Goal: Task Accomplishment & Management: Use online tool/utility

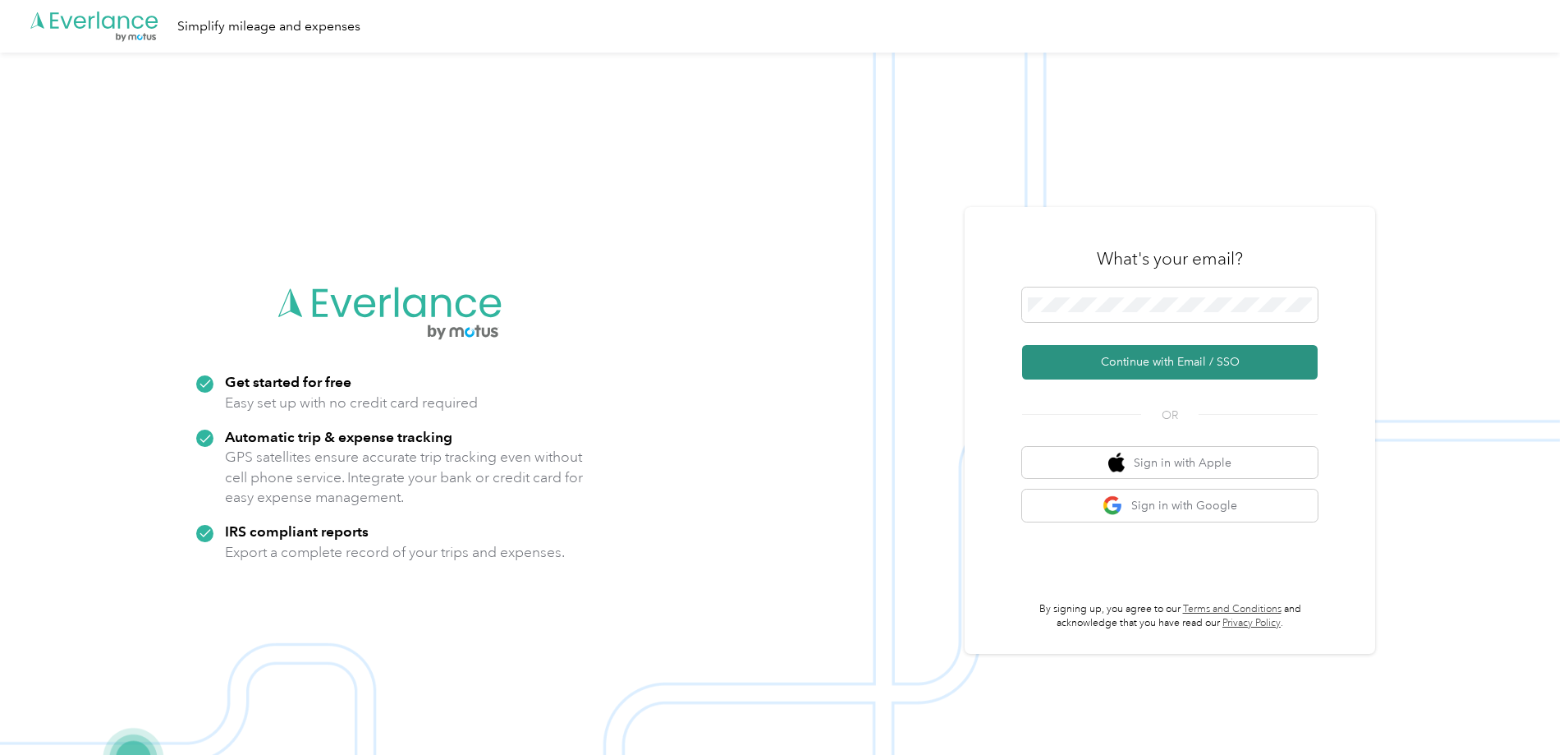
click at [1179, 357] on button "Continue with Email / SSO" at bounding box center [1170, 363] width 295 height 35
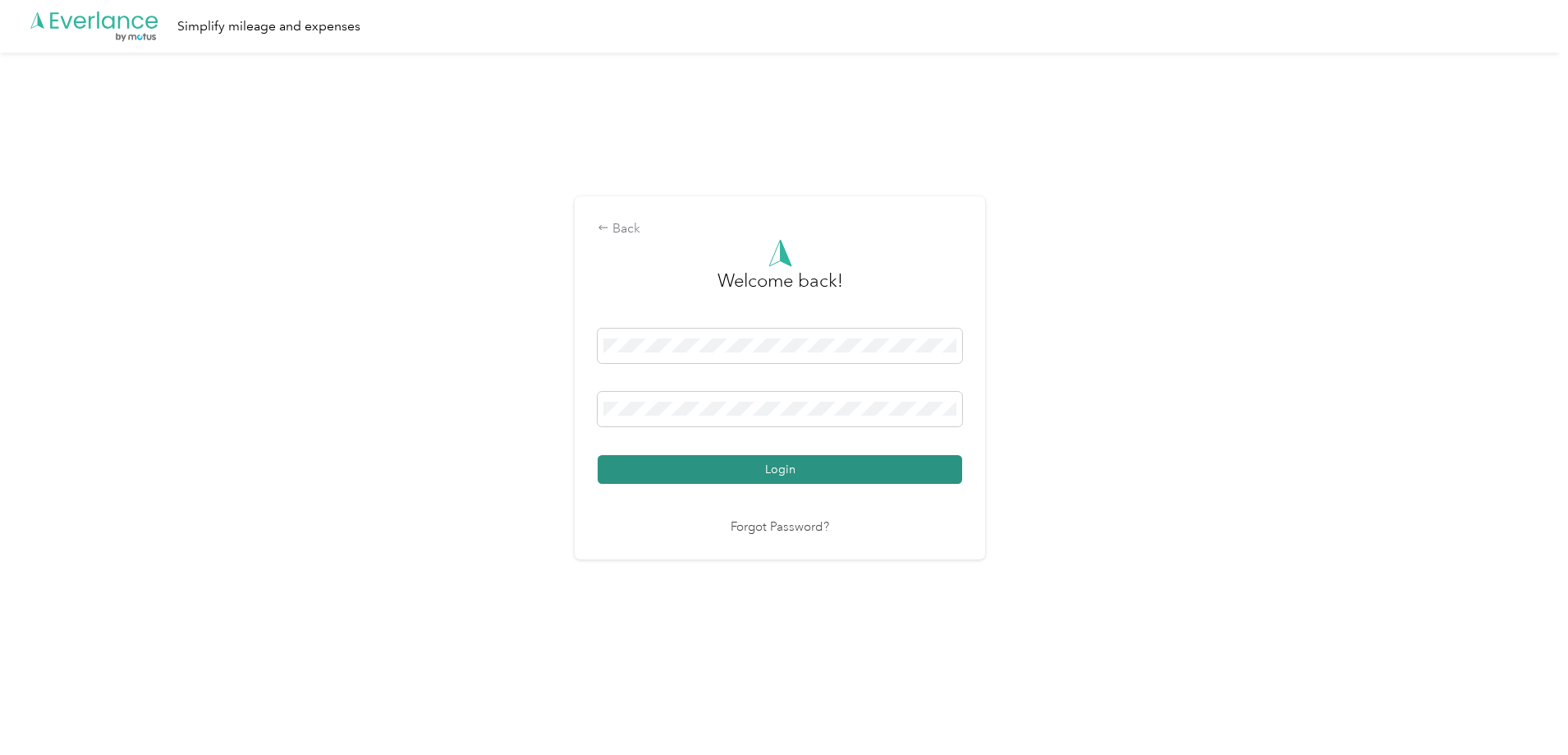
click at [825, 467] on button "Login" at bounding box center [780, 469] width 364 height 29
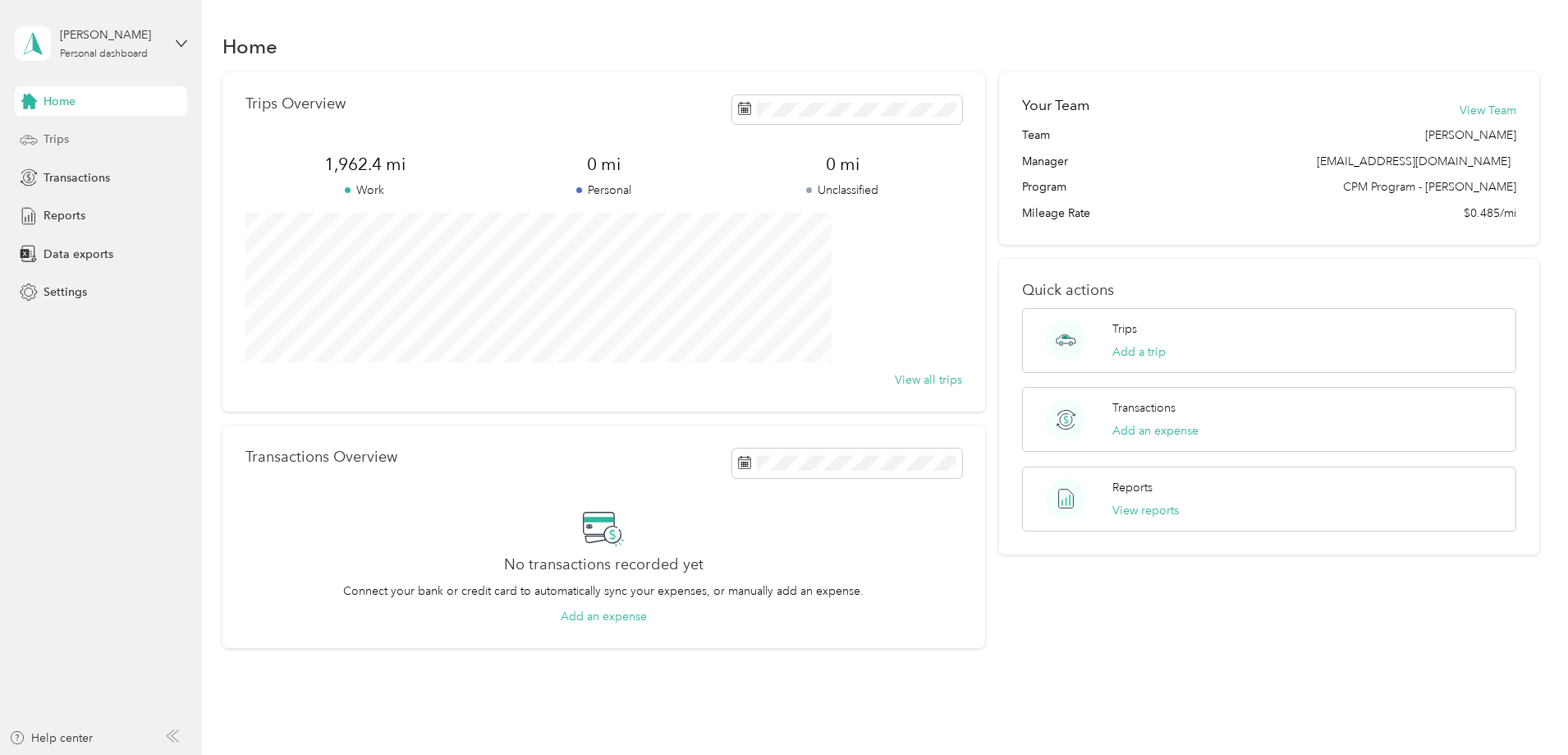
click at [57, 139] on span "Trips" at bounding box center [56, 139] width 26 height 17
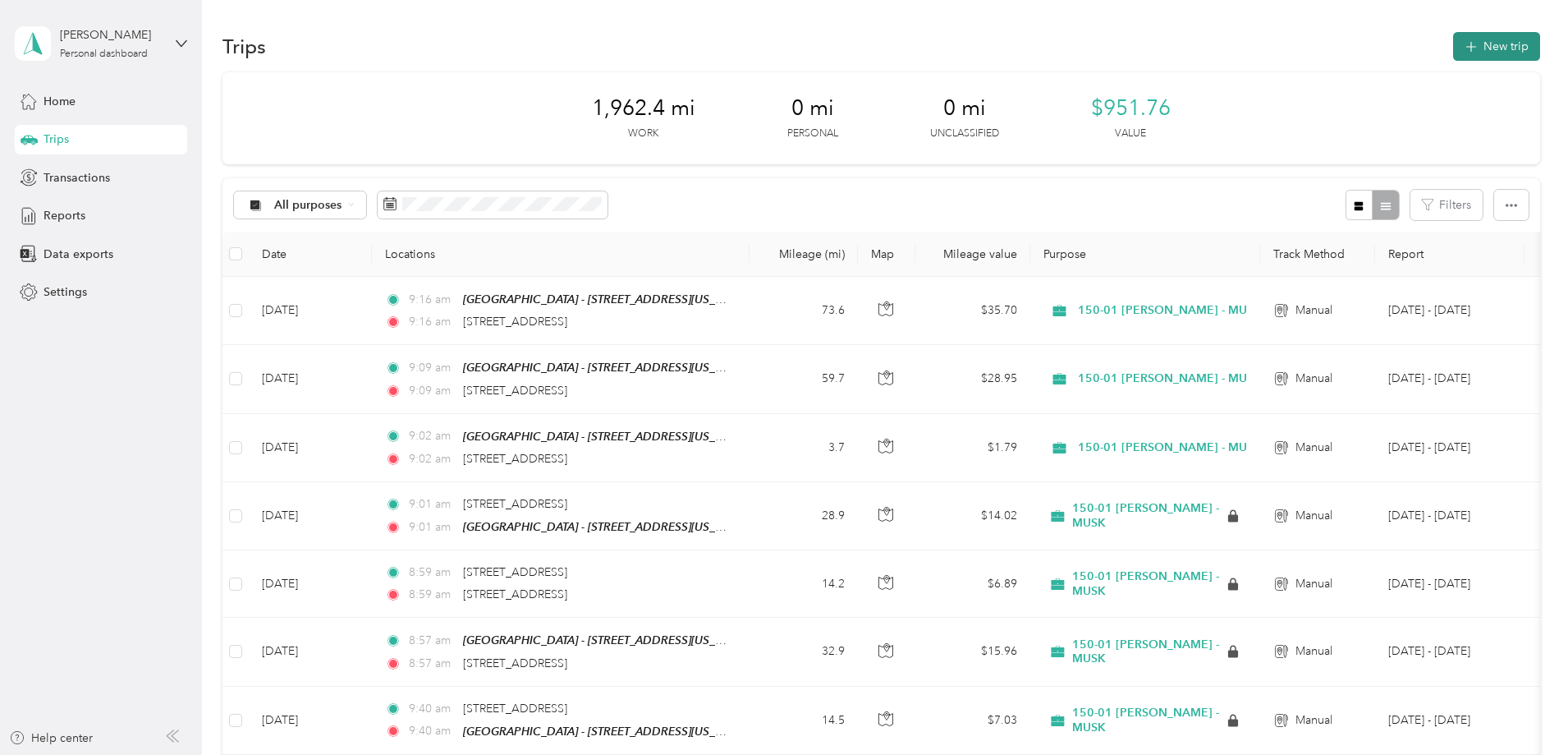
click at [1453, 39] on button "New trip" at bounding box center [1496, 46] width 87 height 29
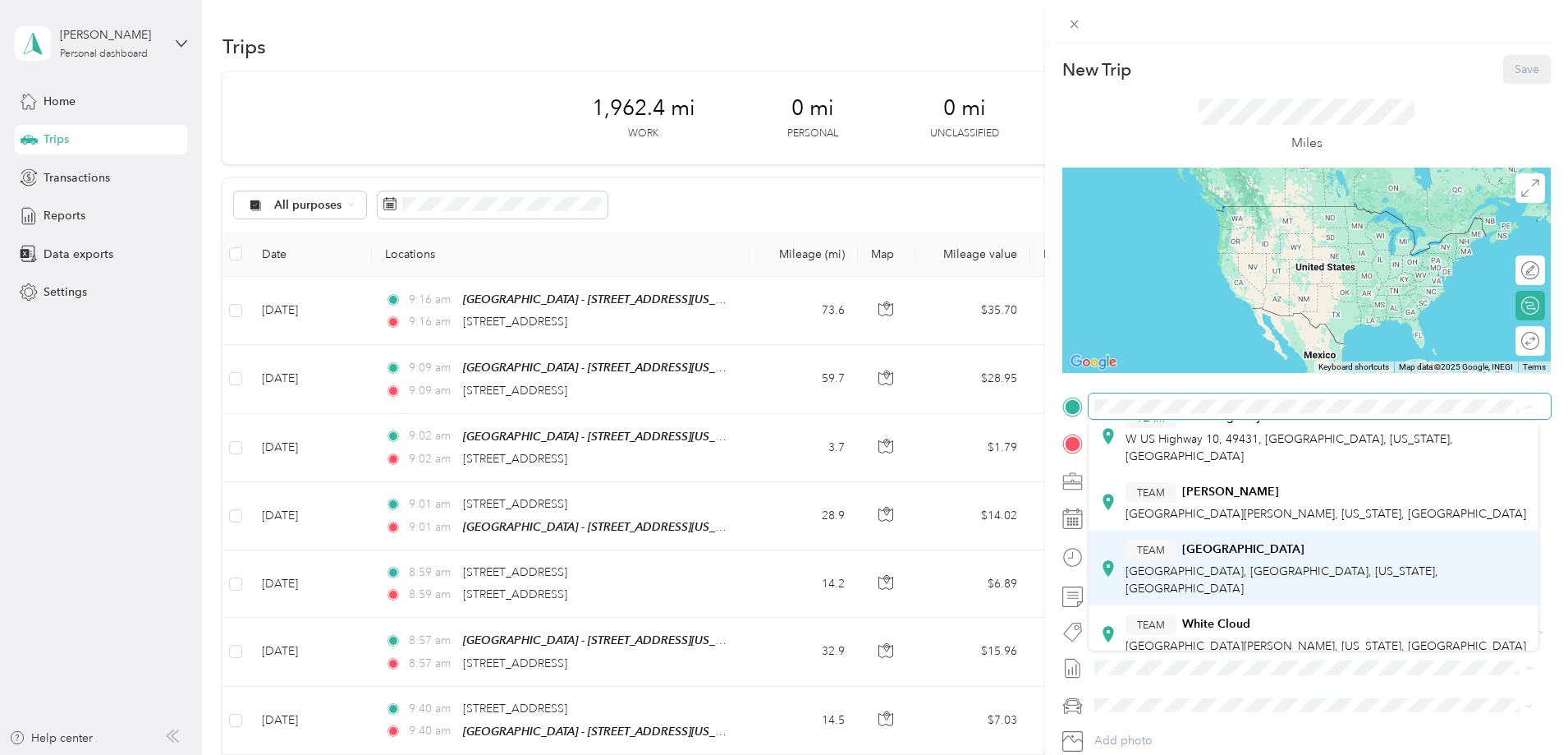
scroll to position [380, 0]
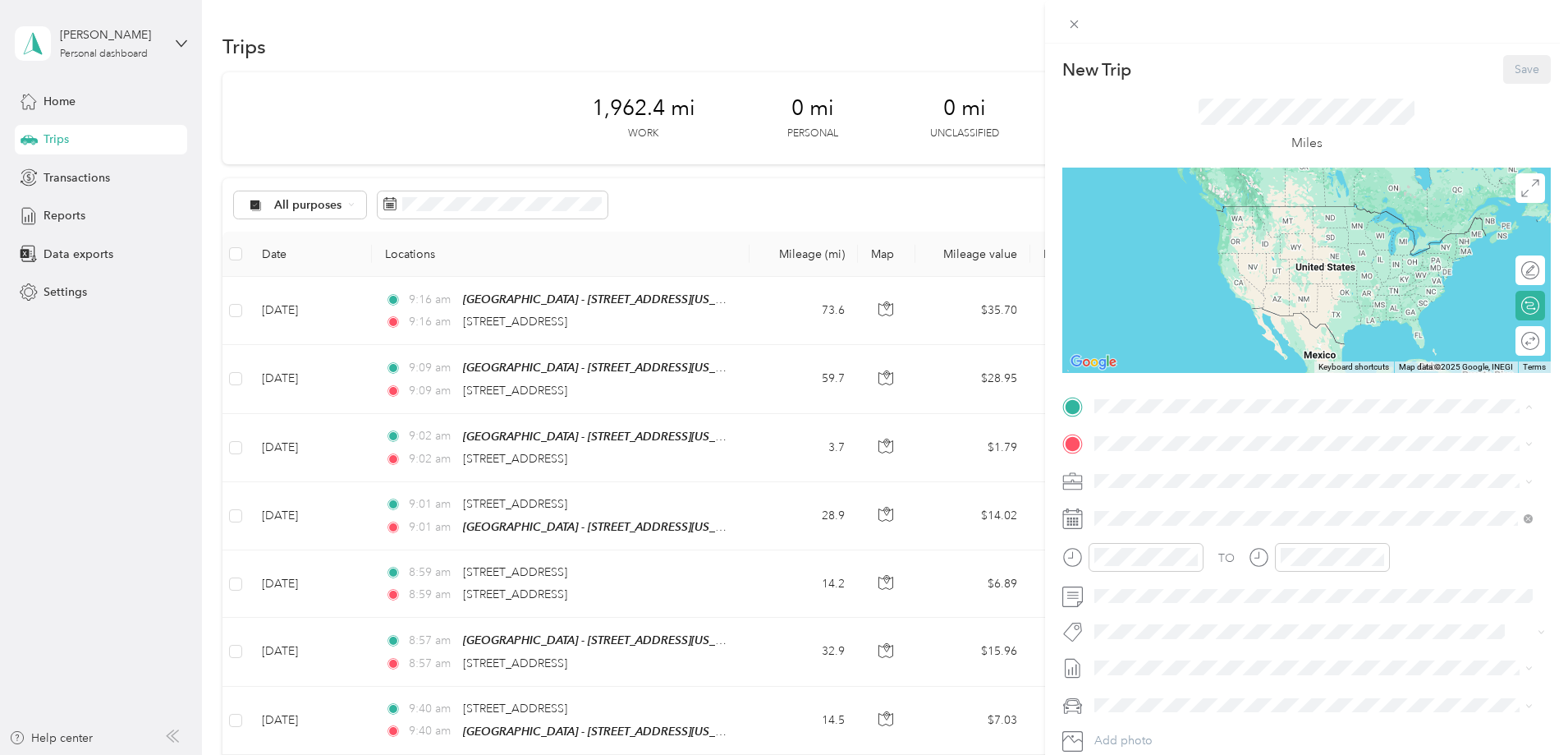
click at [1285, 637] on div "TEAM Muskegon - [STREET_ADDRESS][US_STATE]" at bounding box center [1242, 657] width 233 height 40
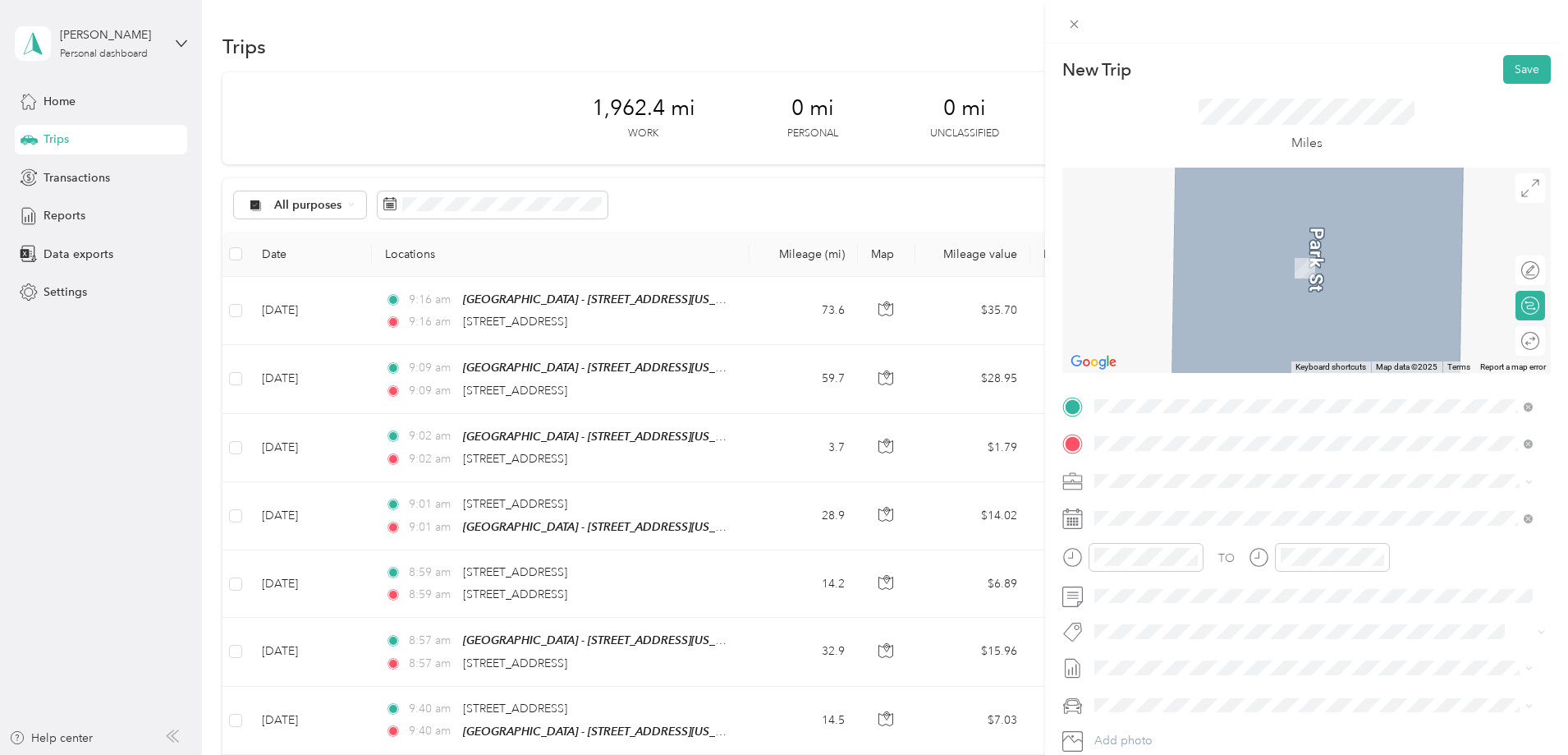
click at [1244, 505] on span "[STREET_ADDRESS][US_STATE]" at bounding box center [1207, 502] width 164 height 14
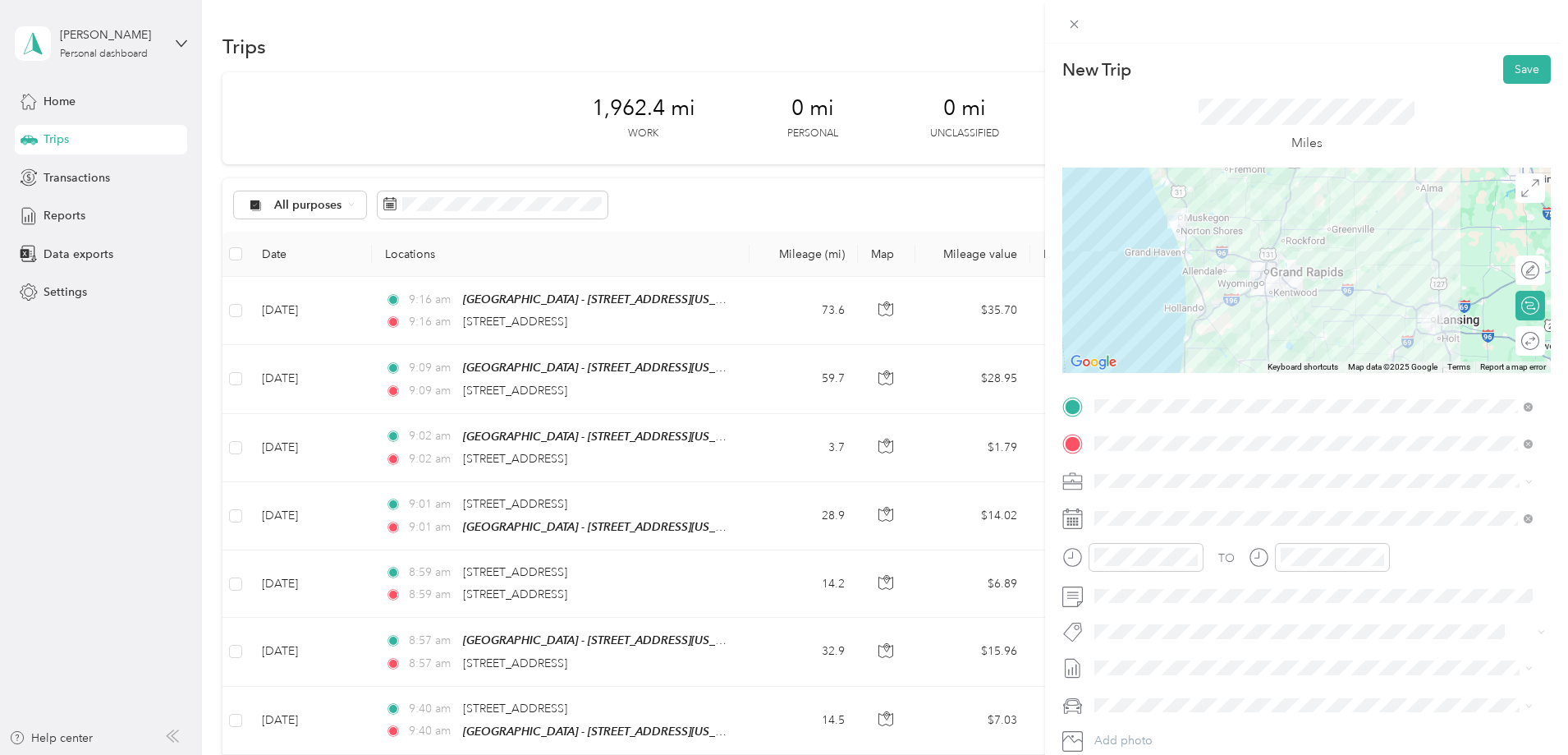
click at [1530, 483] on icon at bounding box center [1529, 481] width 5 height 3
click at [1255, 596] on div "150-01 [PERSON_NAME] - MUSK" at bounding box center [1313, 589] width 427 height 17
click at [1507, 342] on div at bounding box center [1513, 341] width 14 height 14
click at [1512, 73] on button "Save" at bounding box center [1528, 69] width 48 height 29
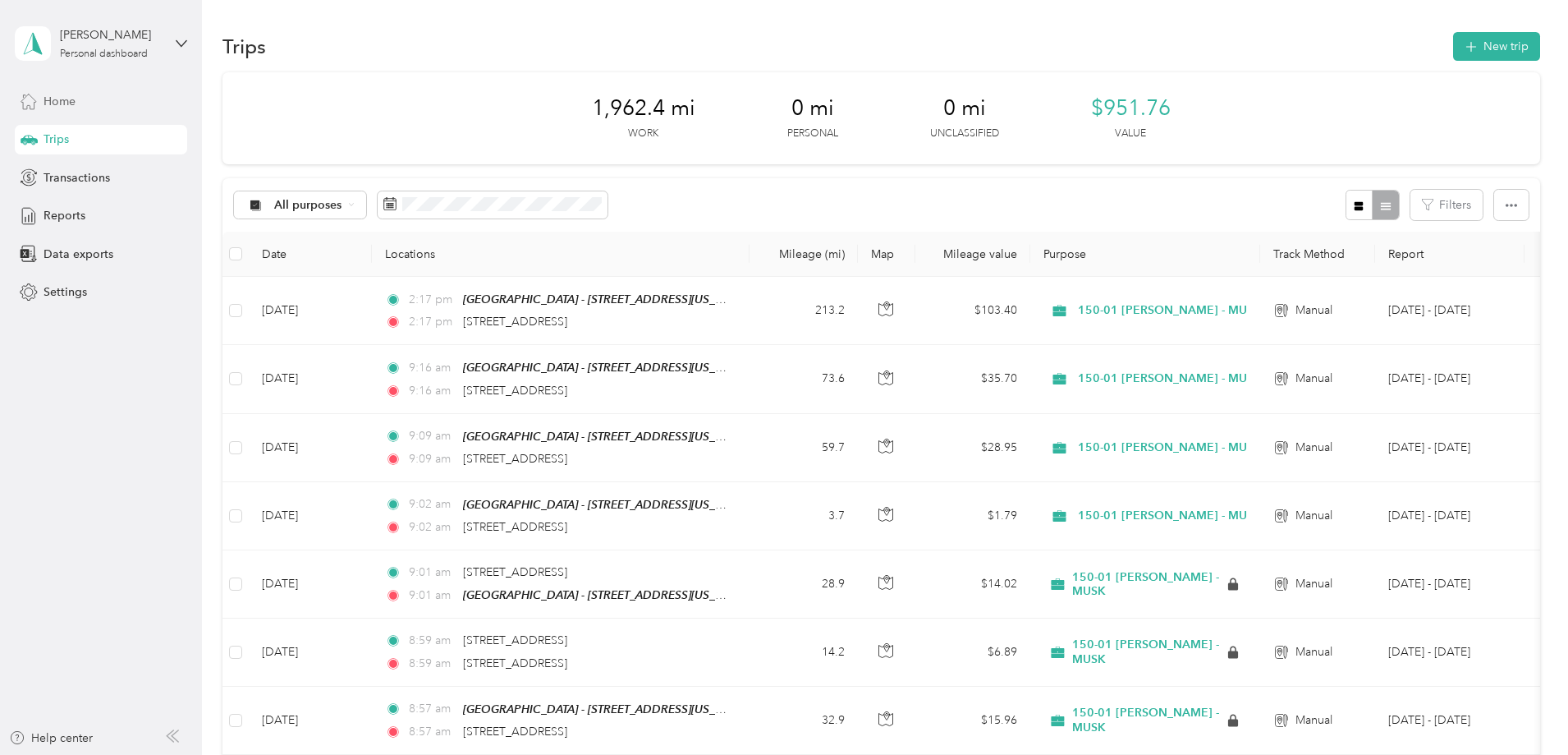
click at [48, 94] on span "Home" at bounding box center [59, 102] width 32 height 17
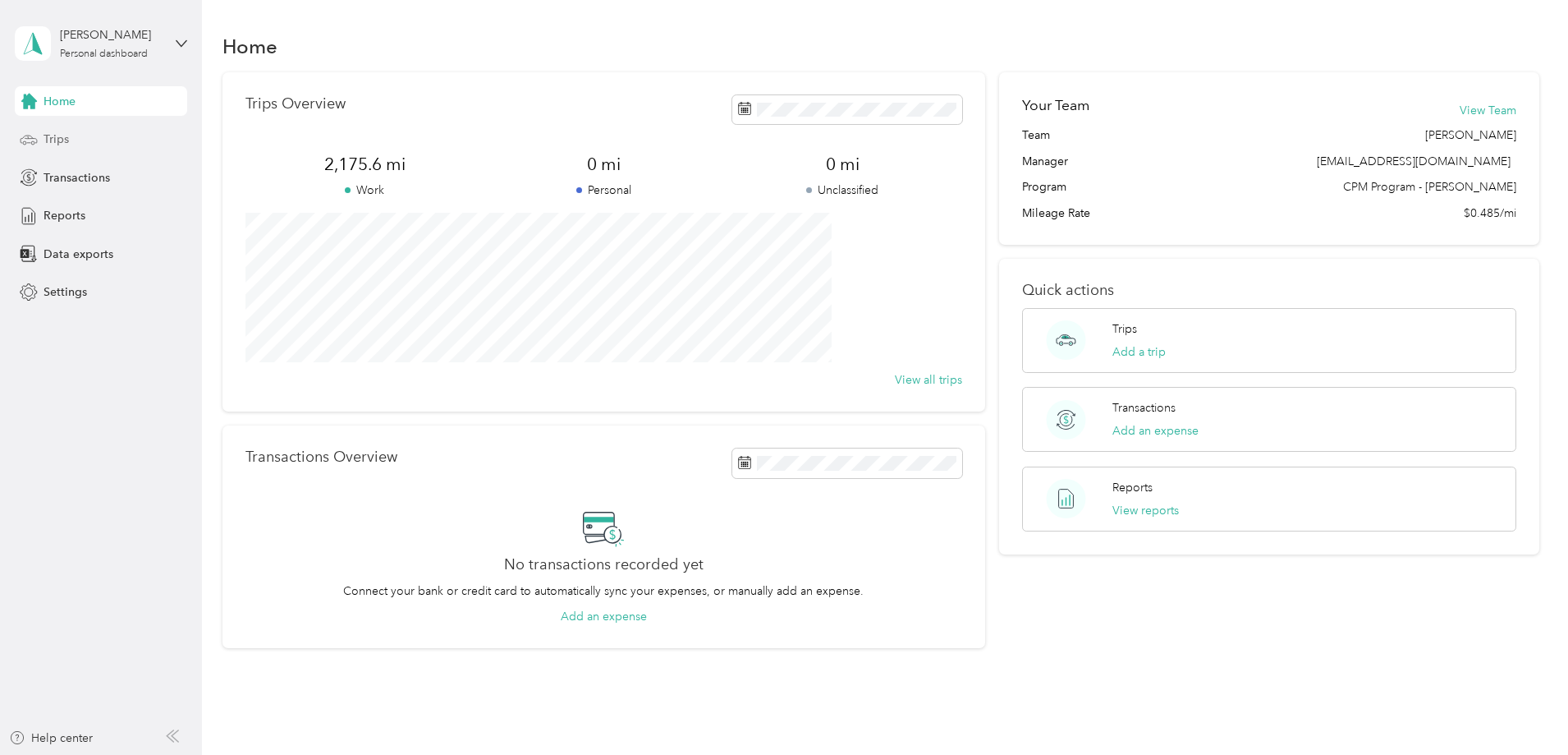
click at [50, 139] on span "Trips" at bounding box center [56, 139] width 26 height 17
